Goal: Contribute content: Contribute content

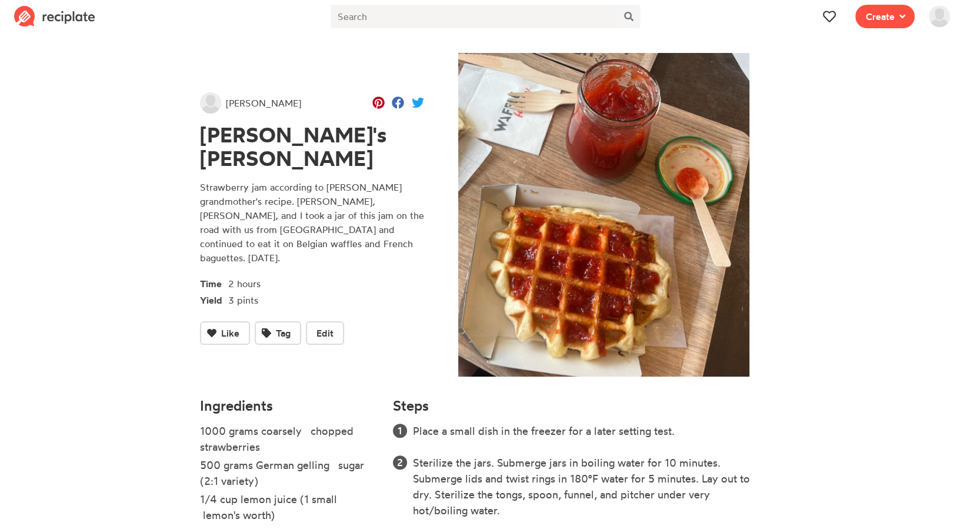
click at [957, 16] on nav "Recipe Write a recipe from scratch Bookmark Save an online recipe kevinhefner V…" at bounding box center [482, 16] width 964 height 33
click at [932, 19] on img at bounding box center [939, 16] width 21 height 21
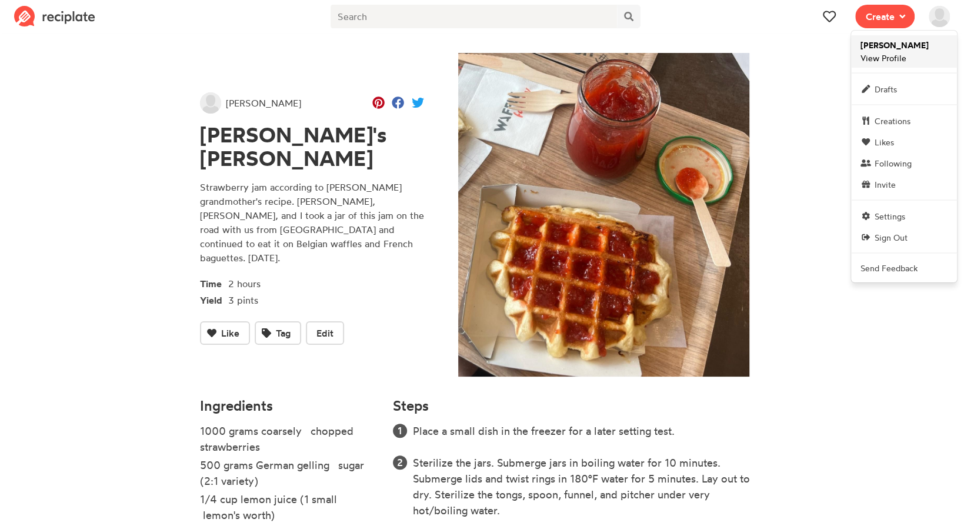
click at [908, 61] on span "kevinhefner View Profile" at bounding box center [894, 51] width 68 height 25
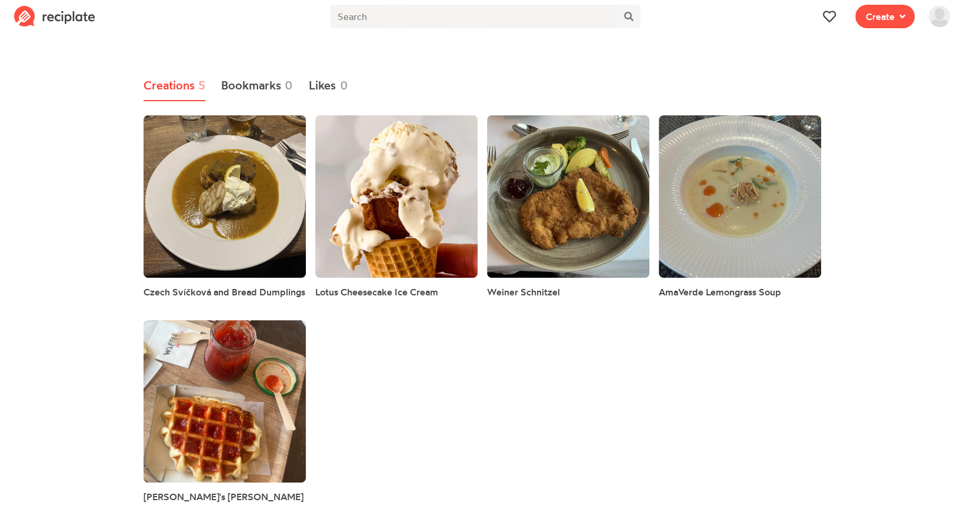
scroll to position [94, 0]
click at [455, 441] on div "Czech Svíčková and Bread Dumplings Lotus Cheesecake Ice Cream Weiner Schnitzel …" at bounding box center [482, 312] width 687 height 409
click at [710, 197] on link at bounding box center [740, 196] width 162 height 162
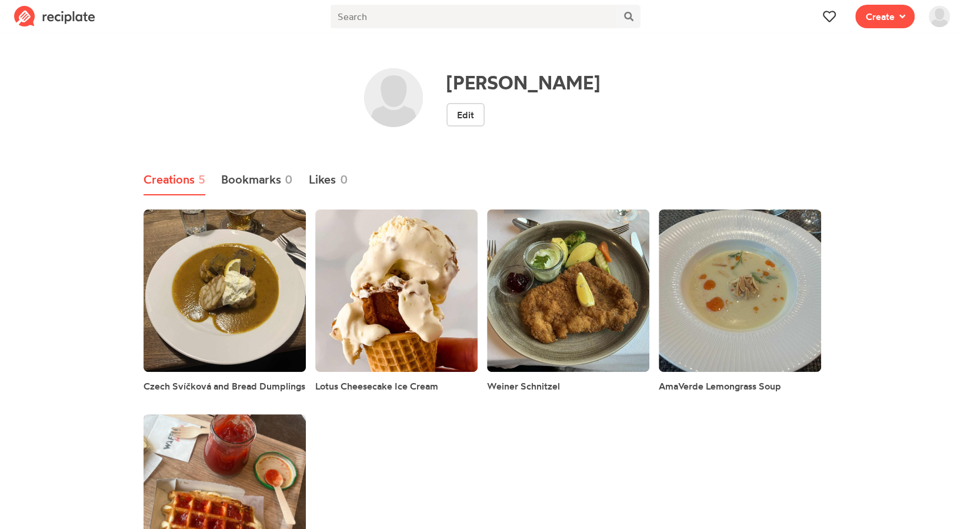
scroll to position [94, 0]
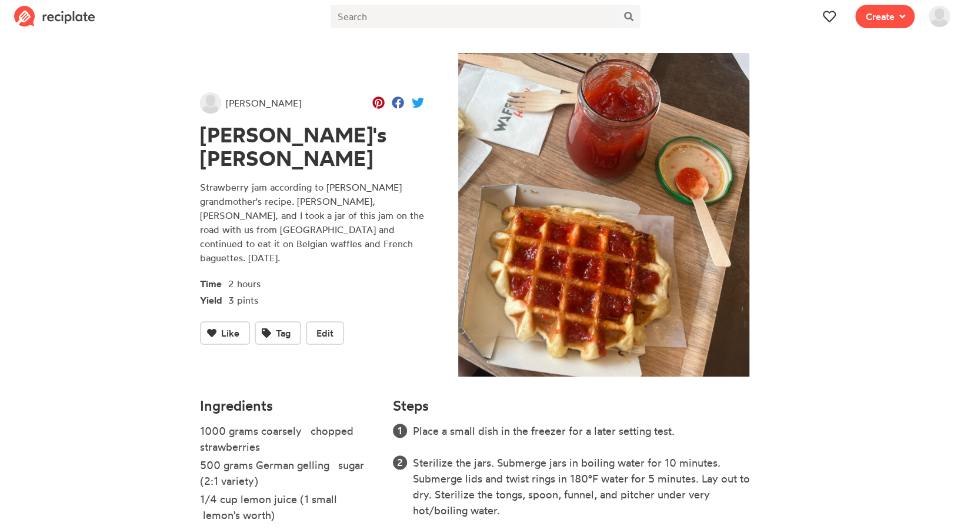
click at [939, 16] on img at bounding box center [939, 16] width 21 height 21
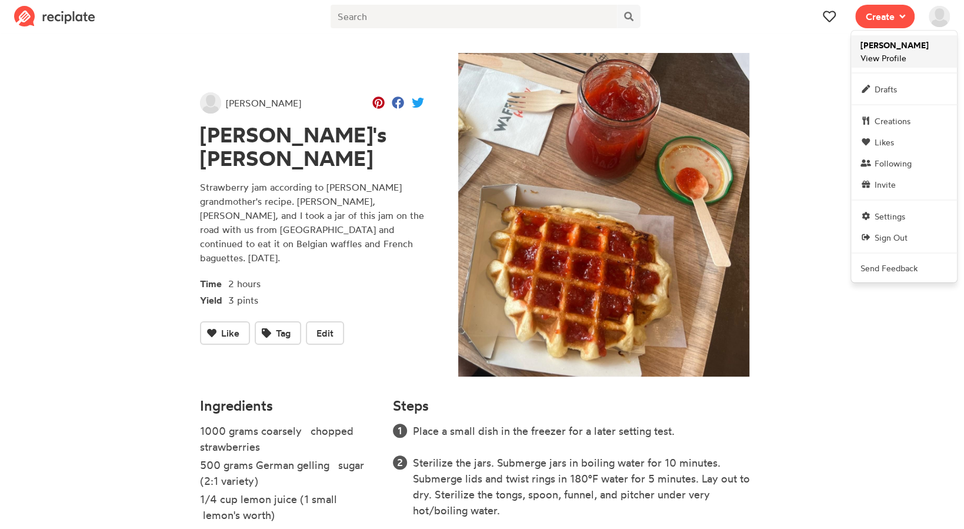
click at [898, 62] on span "kevinhefner View Profile" at bounding box center [894, 51] width 68 height 25
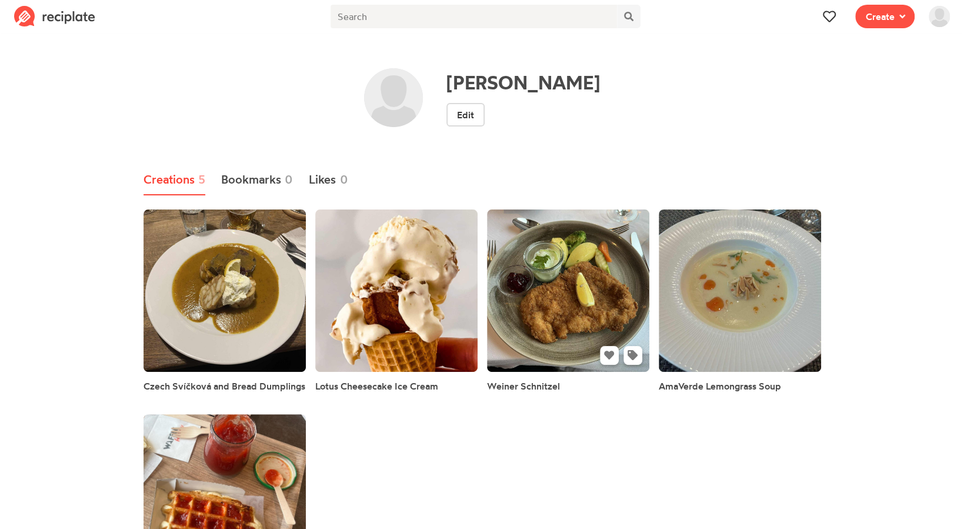
click at [573, 363] on link at bounding box center [568, 290] width 162 height 162
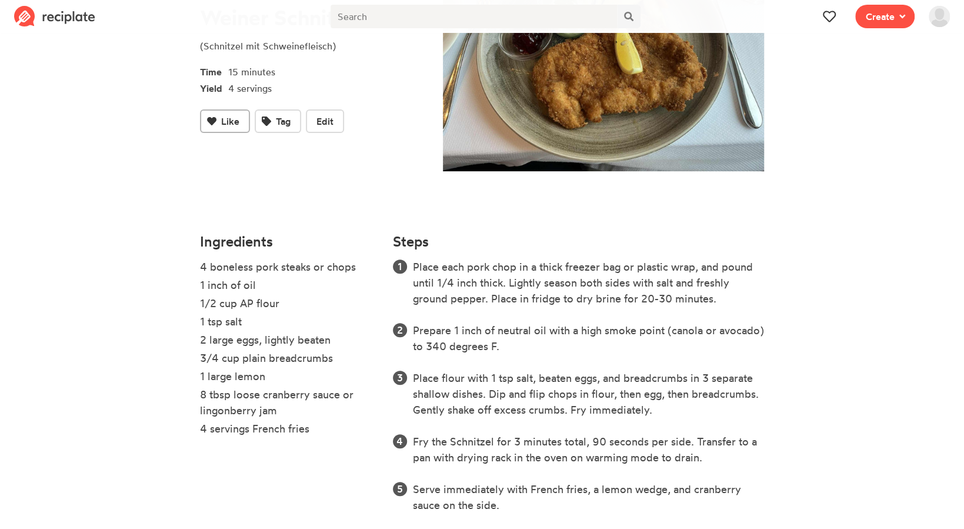
scroll to position [180, 0]
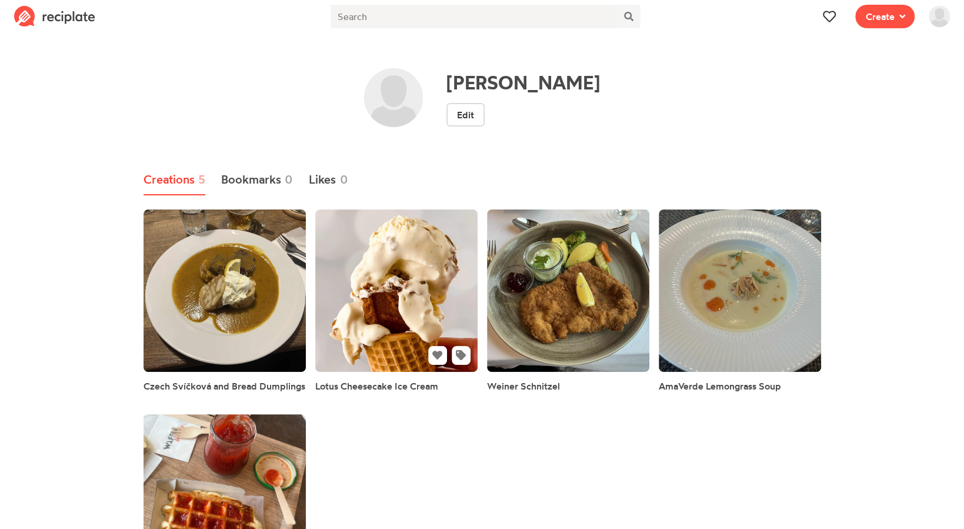
click at [404, 309] on link at bounding box center [396, 290] width 162 height 162
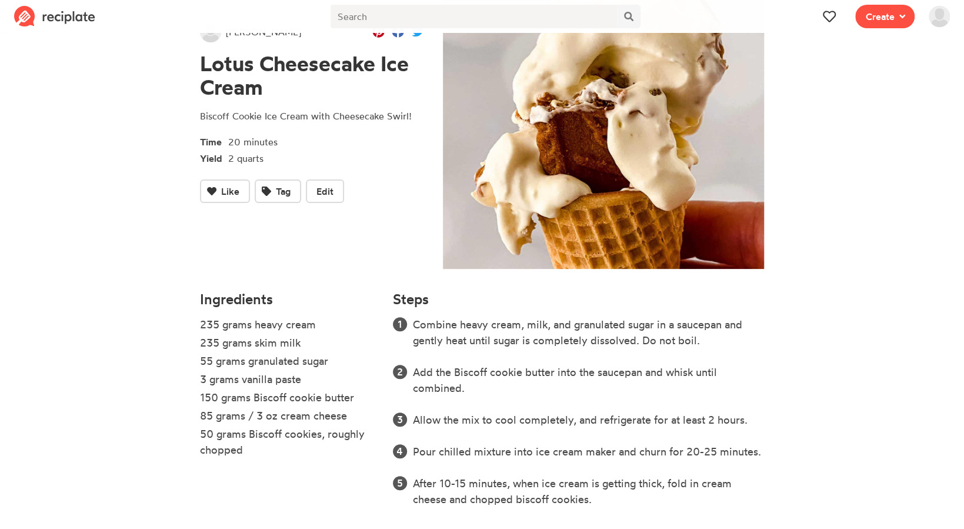
scroll to position [116, 0]
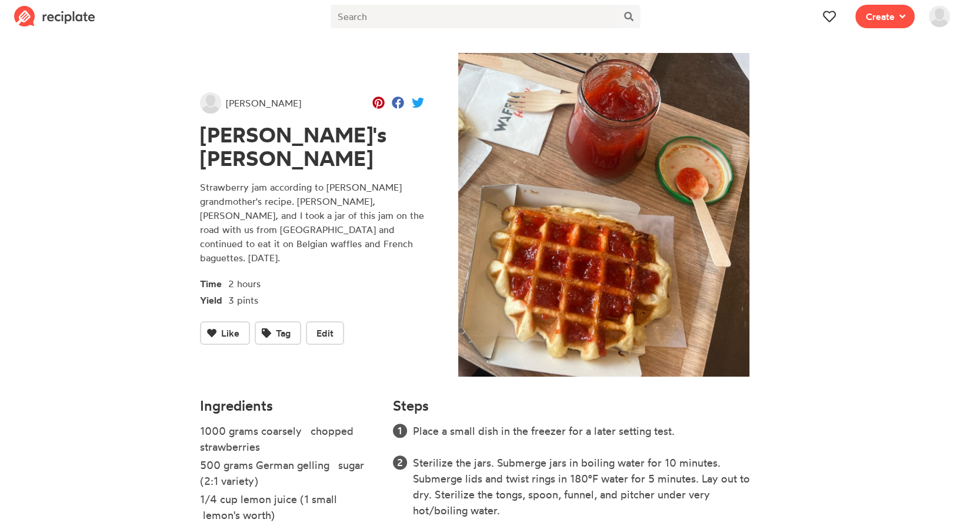
click at [940, 14] on img at bounding box center [939, 16] width 21 height 21
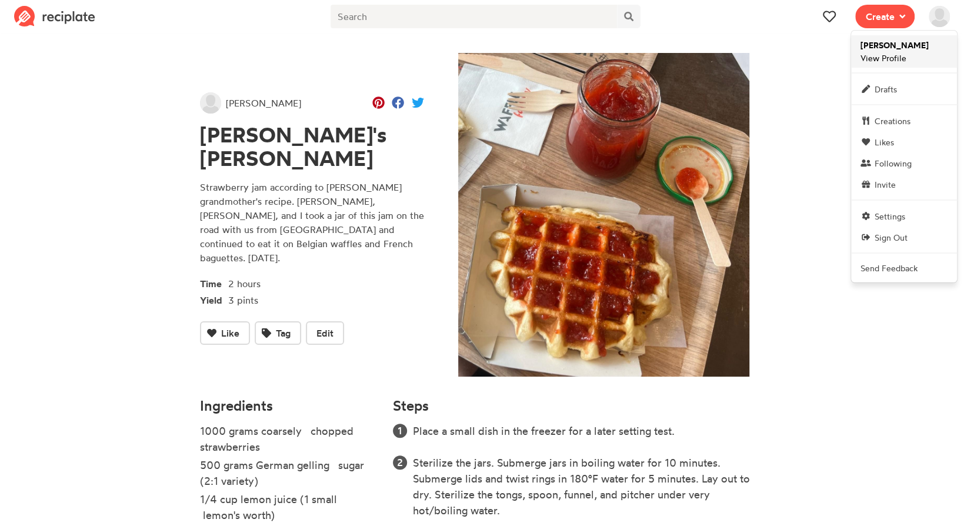
click at [917, 56] on link "kevinhefner View Profile" at bounding box center [904, 51] width 106 height 32
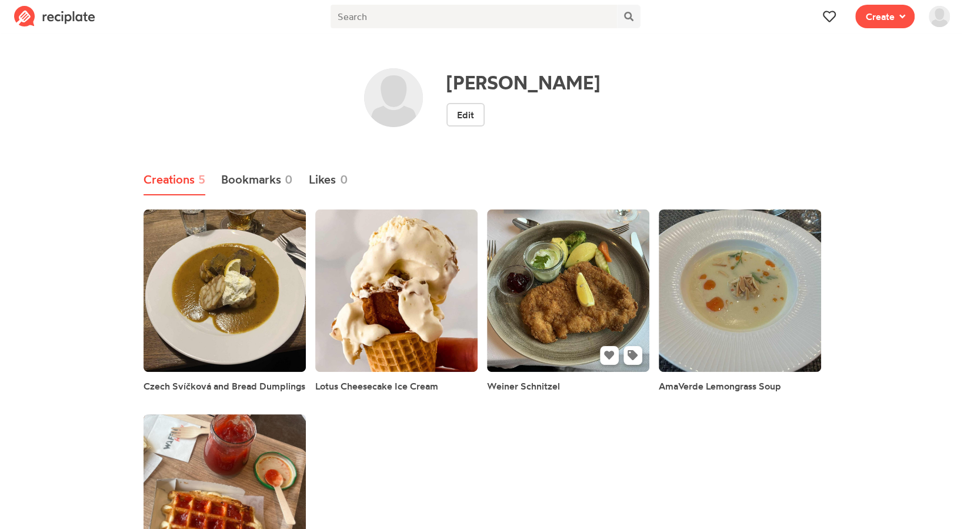
drag, startPoint x: 521, startPoint y: 276, endPoint x: 559, endPoint y: 276, distance: 38.8
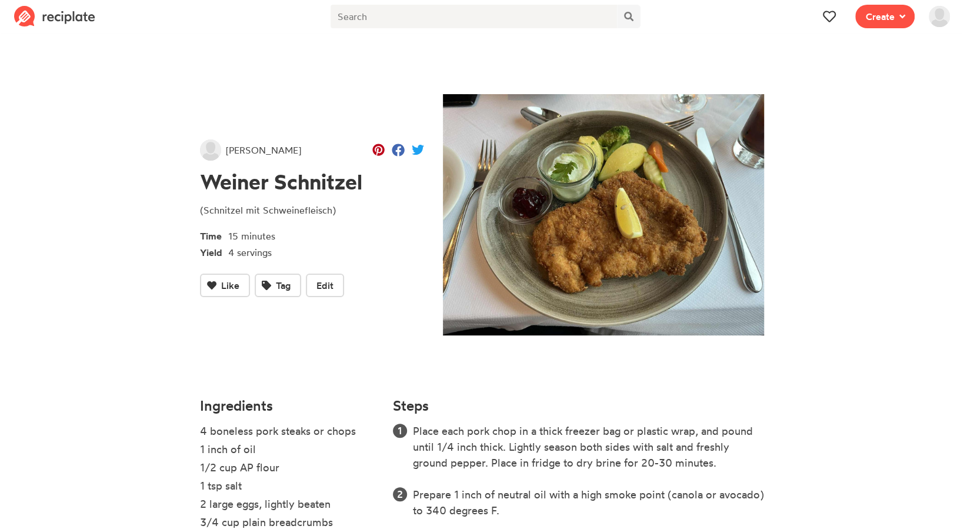
click at [211, 436] on li "4 boneless pork steaks or chops" at bounding box center [289, 432] width 179 height 18
click at [319, 292] on span "Edit" at bounding box center [324, 285] width 17 height 14
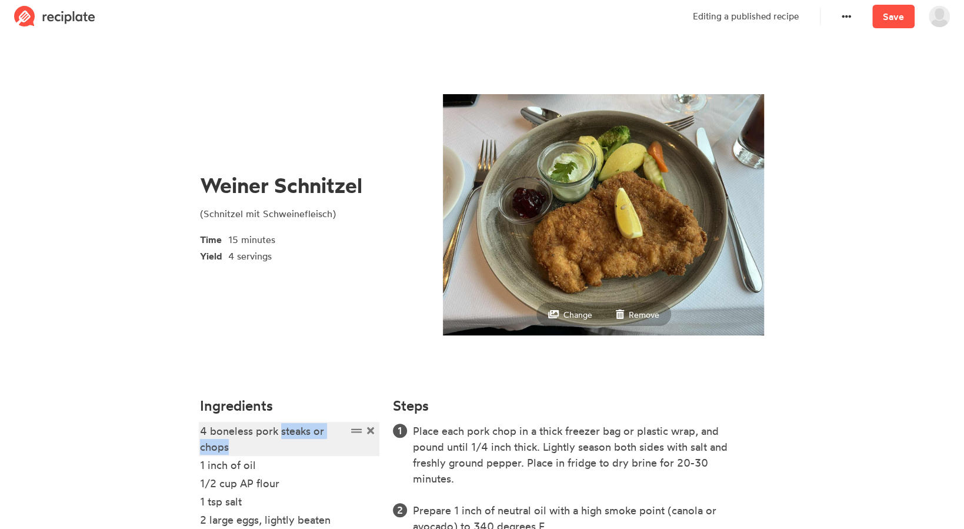
drag, startPoint x: 246, startPoint y: 447, endPoint x: 281, endPoint y: 433, distance: 36.7
click at [281, 433] on div "4 boneless pork steaks or chops" at bounding box center [273, 439] width 147 height 32
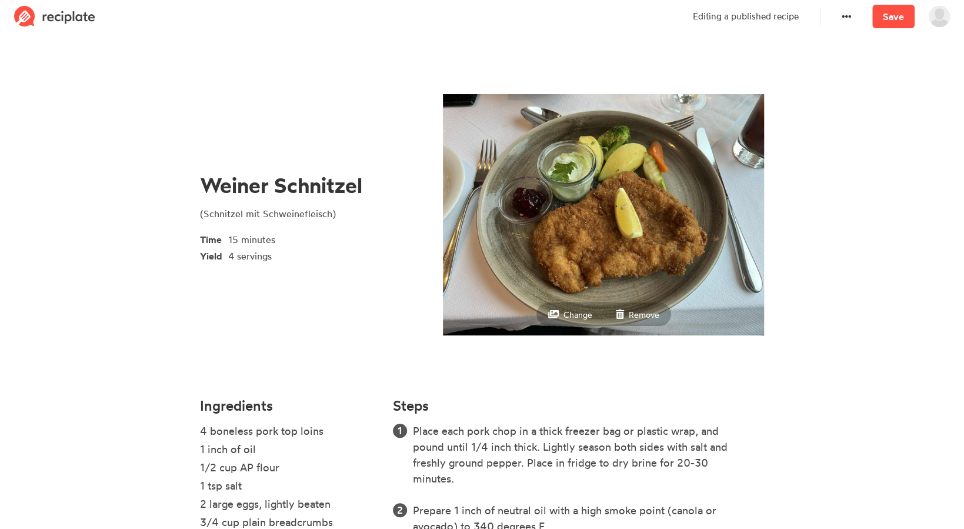
click at [167, 373] on section "Weiner Schnitzel (Schnitzel mit Schweinefleisch) Time 15 minutes Yield 4 servin…" at bounding box center [482, 412] width 964 height 752
click at [903, 12] on link "Save" at bounding box center [893, 17] width 42 height 24
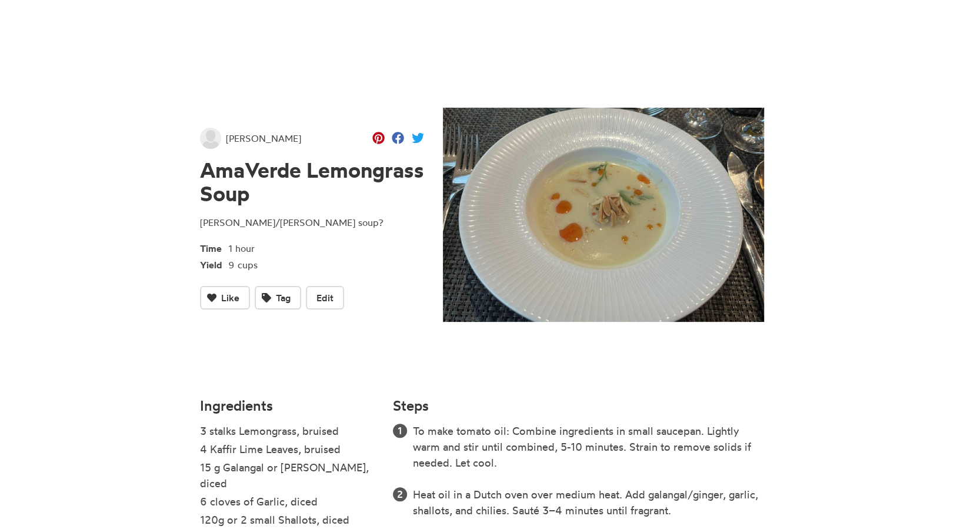
drag, startPoint x: 410, startPoint y: 66, endPoint x: 366, endPoint y: 57, distance: 45.0
click at [366, 57] on div "kevinhefner AmaVerde Lemongrass Soup Laska/Tom Kha soup? Time 1 hour Yield 9 cu…" at bounding box center [312, 218] width 243 height 345
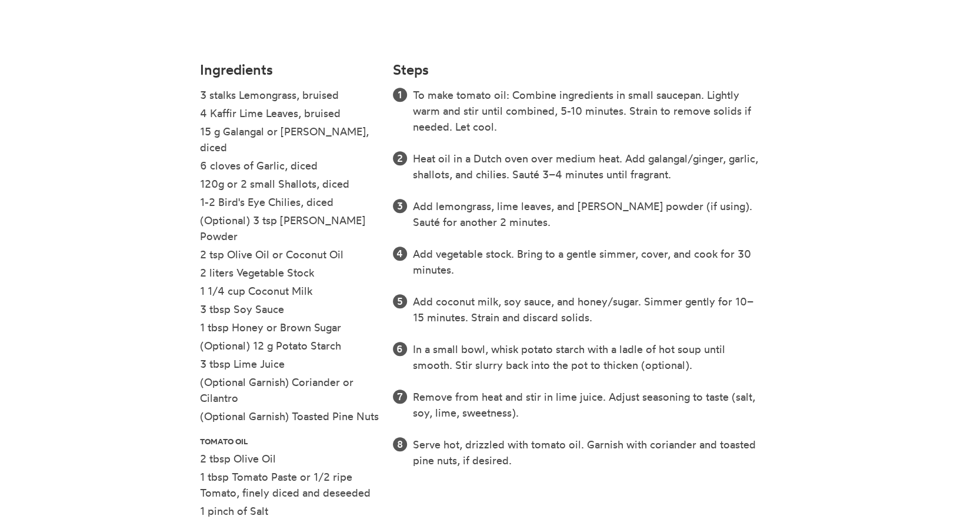
scroll to position [306, 0]
